Goal: Information Seeking & Learning: Learn about a topic

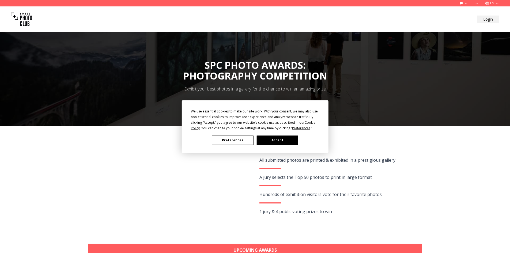
click at [290, 139] on button "Accept" at bounding box center [277, 140] width 41 height 9
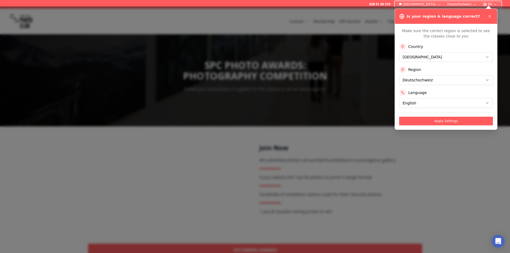
scroll to position [54, 0]
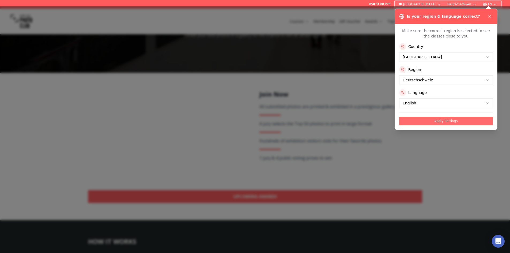
click at [433, 123] on button "Apply Settings" at bounding box center [446, 121] width 94 height 9
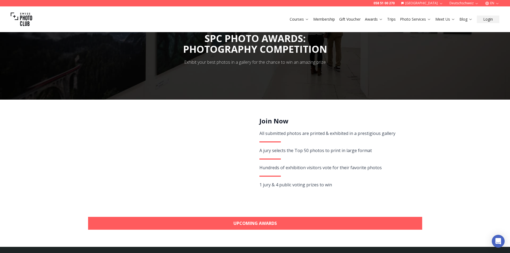
scroll to position [0, 0]
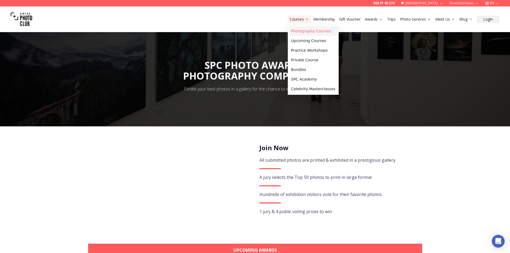
click at [305, 30] on link "Photography Courses" at bounding box center [313, 31] width 49 height 10
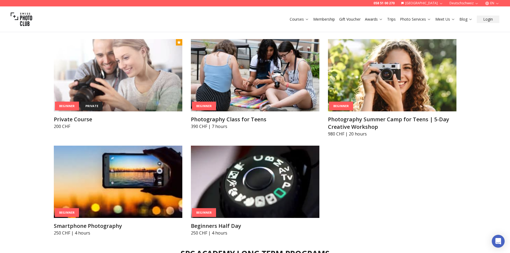
scroll to position [321, 0]
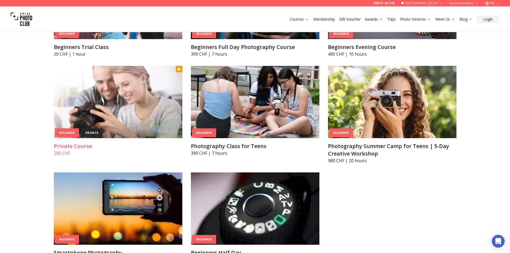
click at [104, 98] on img at bounding box center [118, 102] width 129 height 72
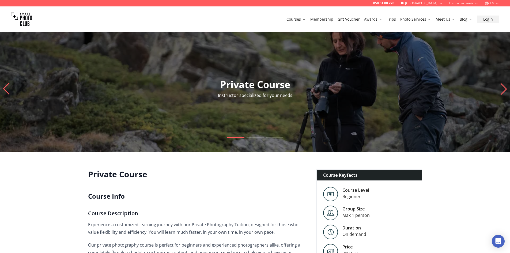
click at [504, 87] on icon "Next slide" at bounding box center [504, 89] width 6 height 12
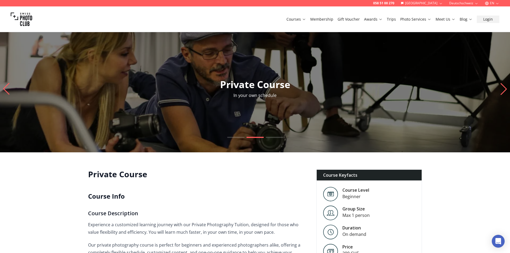
click at [504, 87] on icon "Next slide" at bounding box center [504, 89] width 6 height 12
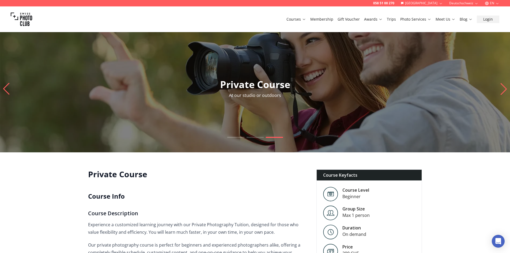
click at [504, 87] on icon "Next slide" at bounding box center [504, 89] width 6 height 12
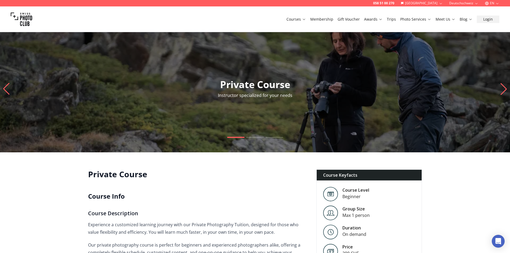
click at [323, 21] on link "Membership" at bounding box center [321, 19] width 23 height 5
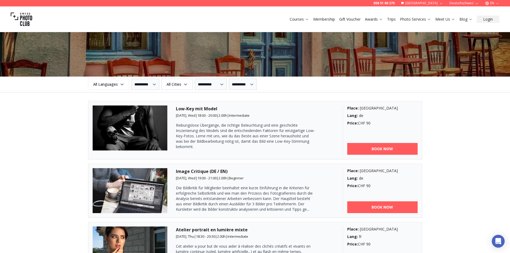
scroll to position [563, 0]
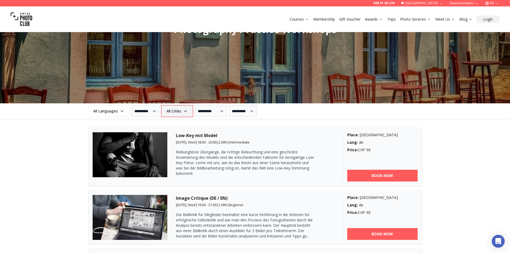
click at [188, 112] on span "All Cities" at bounding box center [177, 111] width 30 height 10
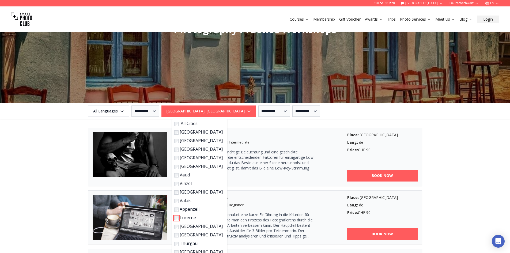
scroll to position [589, 0]
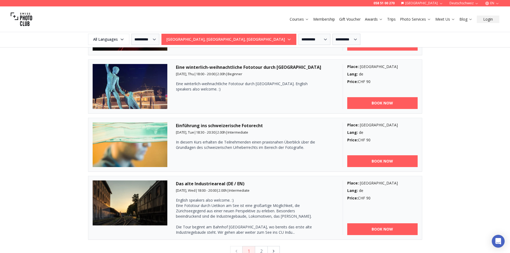
scroll to position [1366, 0]
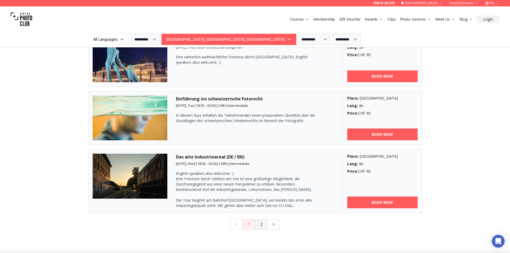
click at [260, 225] on button "2" at bounding box center [261, 224] width 13 height 10
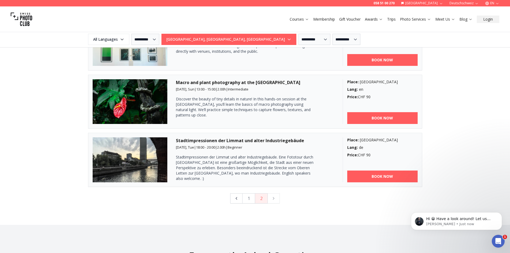
scroll to position [0, 0]
click at [250, 203] on button "1" at bounding box center [248, 198] width 13 height 10
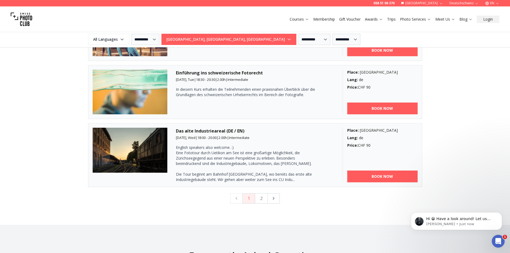
scroll to position [1312, 0]
